Goal: Browse casually: Explore the website without a specific task or goal

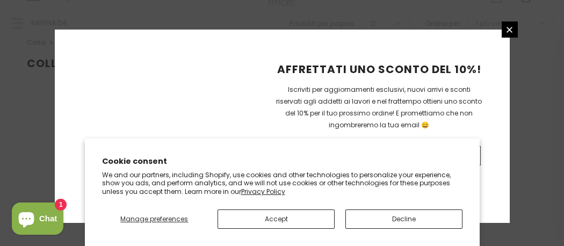
scroll to position [380, 0]
